Goal: Share content

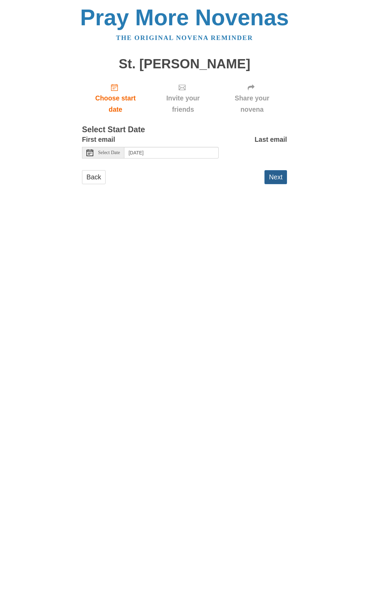
click at [275, 177] on button "Next" at bounding box center [276, 177] width 23 height 14
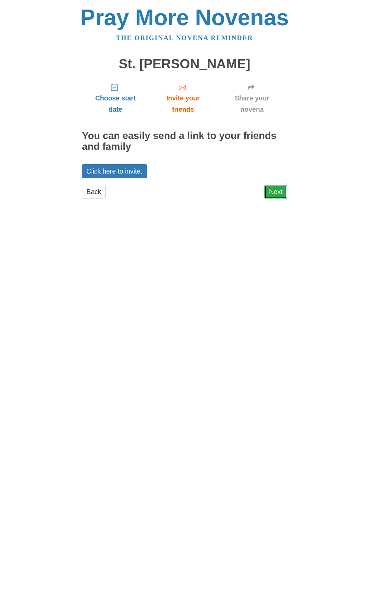
click at [277, 192] on link "Next" at bounding box center [276, 192] width 23 height 14
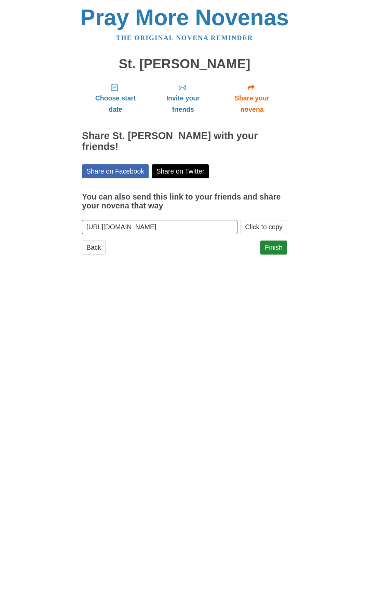
click at [183, 220] on input "[URL][DOMAIN_NAME]" at bounding box center [160, 227] width 156 height 14
click at [266, 220] on button "Click to copy" at bounding box center [264, 227] width 46 height 14
